Goal: Check status

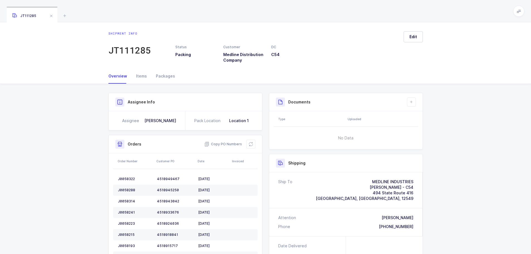
scroll to position [28, 0]
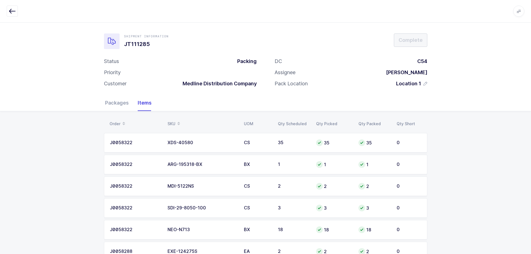
click at [11, 10] on icon "button" at bounding box center [12, 11] width 7 height 7
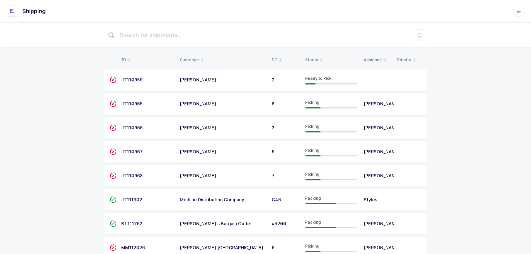
click at [306, 57] on div "Status" at bounding box center [331, 59] width 52 height 9
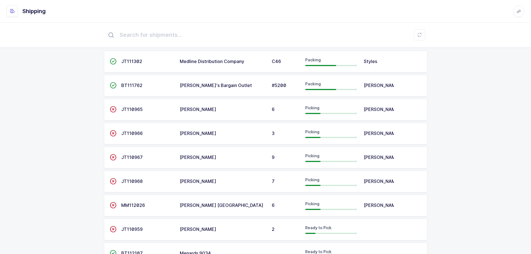
scroll to position [28, 0]
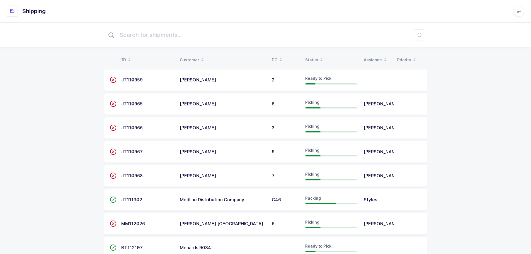
click at [312, 55] on table "ID Customer DC Status Assignee Priority" at bounding box center [265, 60] width 323 height 14
click at [311, 57] on div "Status" at bounding box center [331, 59] width 52 height 9
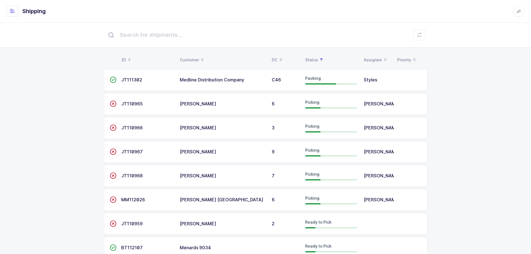
click at [450, 127] on div "ID Customer DC Status Assignee Priority  JT111302 Medline Distribution Company…" at bounding box center [265, 147] width 531 height 250
